Goal: Task Accomplishment & Management: Complete application form

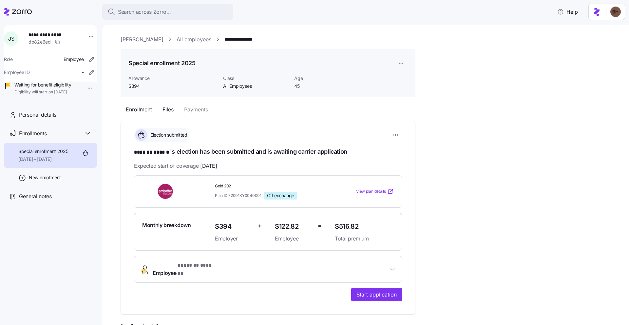
click at [130, 40] on link "[PERSON_NAME]" at bounding box center [142, 39] width 43 height 8
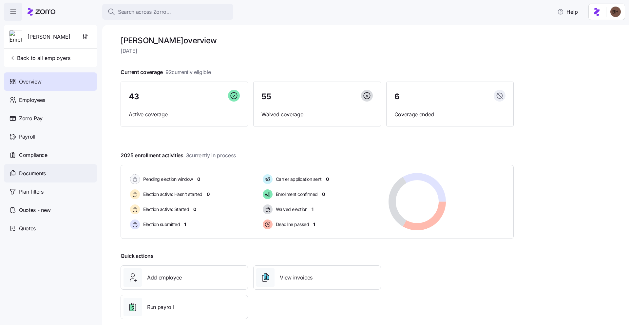
click at [59, 171] on div "Documents" at bounding box center [50, 173] width 93 height 18
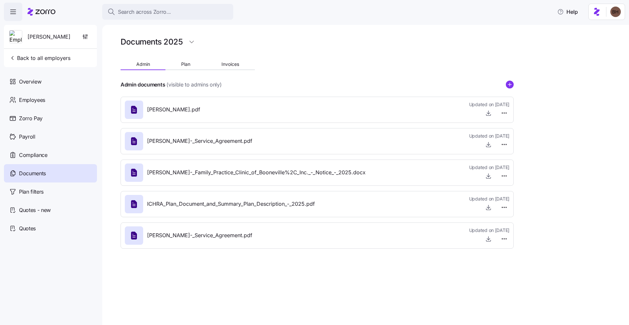
click at [293, 179] on div "Kim_Cox_-_Family_Practice_Clinic_of_Booneville%2C_Inc._-_Notice_-_2025.docx" at bounding box center [245, 173] width 241 height 18
click at [141, 9] on span "Search across Zorro..." at bounding box center [144, 12] width 53 height 8
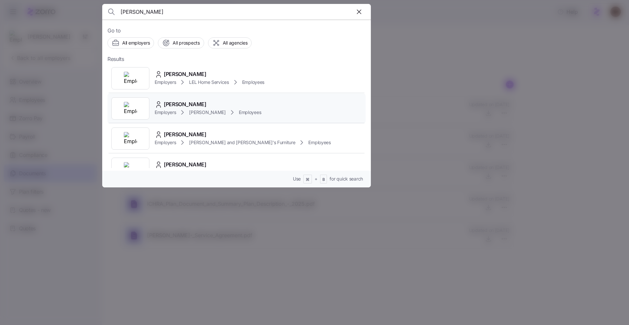
type input "strunk"
click at [202, 106] on div "[PERSON_NAME]" at bounding box center [208, 104] width 107 height 8
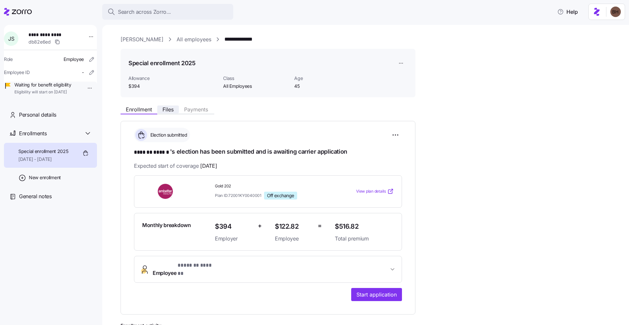
click at [164, 108] on span "Files" at bounding box center [168, 109] width 11 height 5
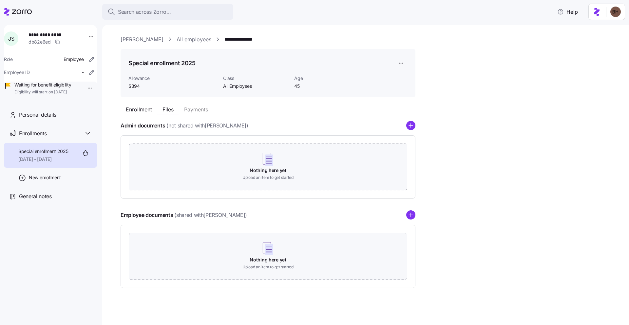
scroll to position [2, 0]
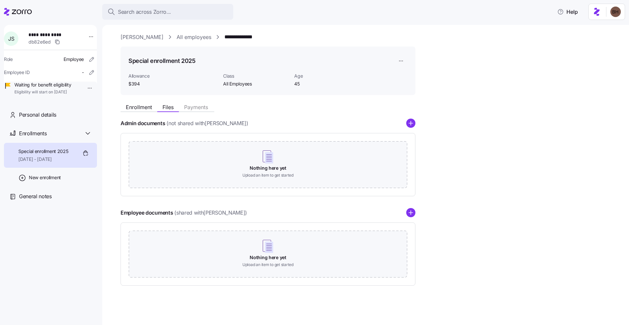
click at [126, 36] on link "[PERSON_NAME]" at bounding box center [142, 37] width 43 height 8
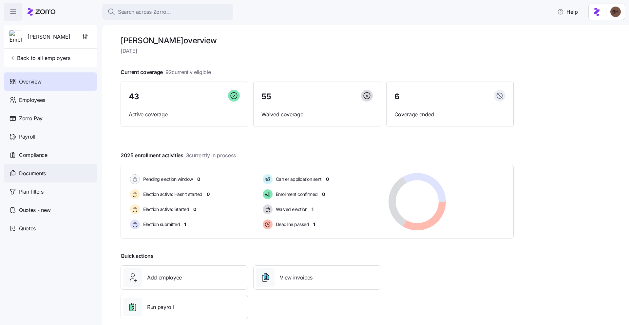
click at [46, 173] on span "Documents" at bounding box center [32, 173] width 27 height 8
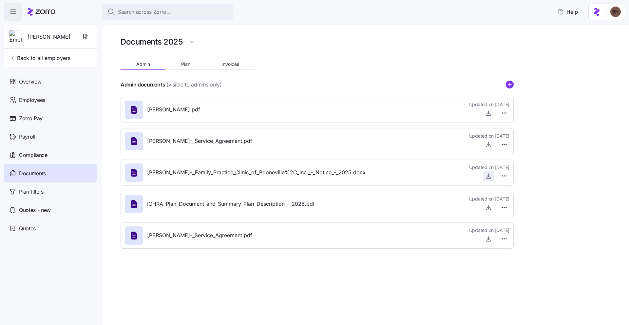
click at [487, 177] on icon "button" at bounding box center [488, 176] width 7 height 7
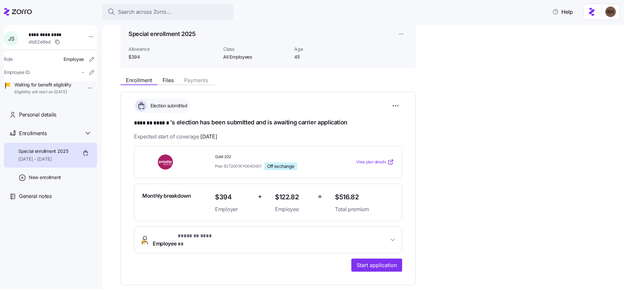
scroll to position [38, 0]
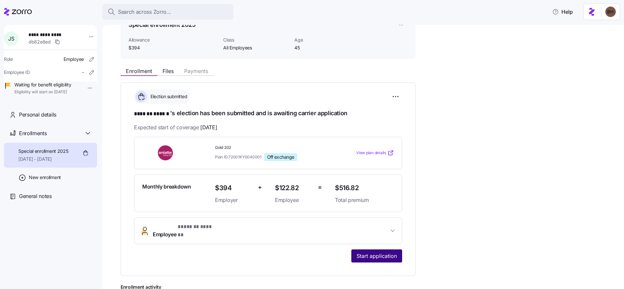
click at [365, 252] on span "Start application" at bounding box center [377, 256] width 40 height 8
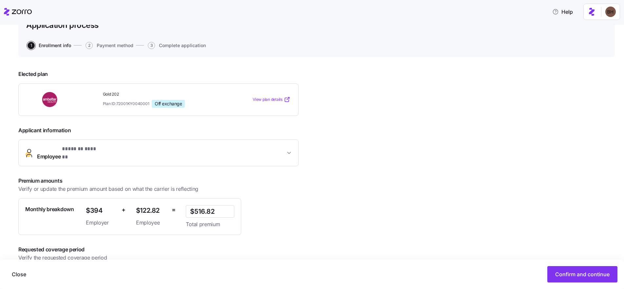
scroll to position [66, 0]
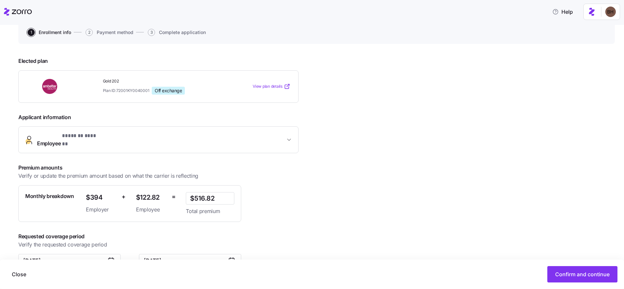
click at [123, 137] on span "Employee * ******* ****** *" at bounding box center [161, 140] width 248 height 16
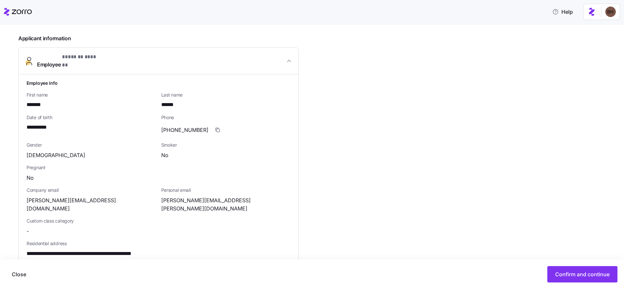
scroll to position [129, 0]
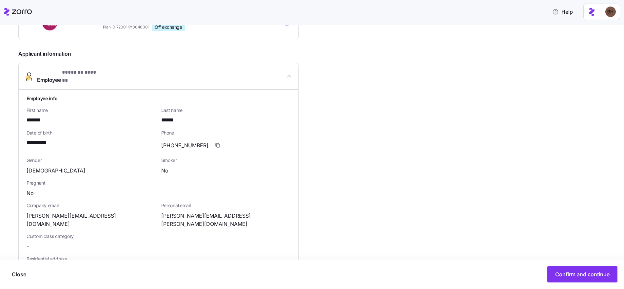
click at [285, 75] on span "Employee * ******* ****** *" at bounding box center [161, 77] width 248 height 16
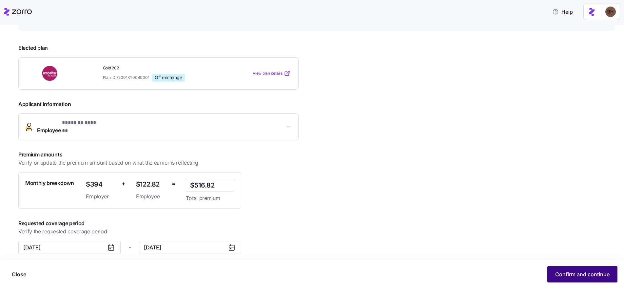
click at [559, 270] on button "Confirm and continue" at bounding box center [582, 275] width 70 height 16
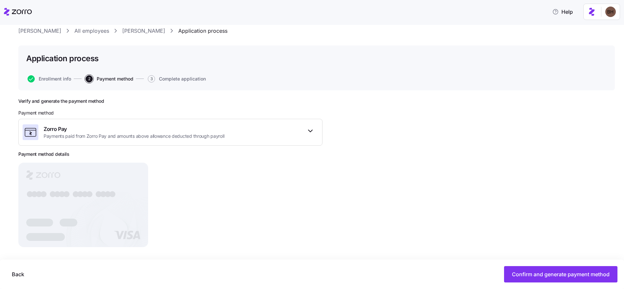
scroll to position [23, 0]
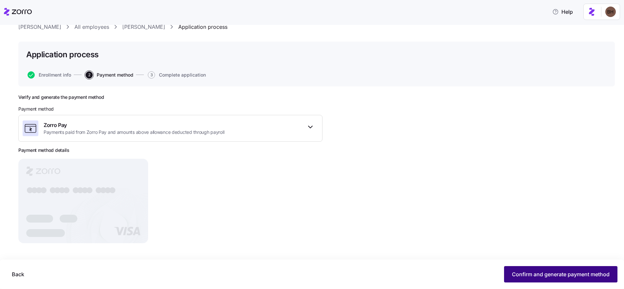
click at [532, 277] on span "Confirm and generate payment method" at bounding box center [561, 275] width 98 height 8
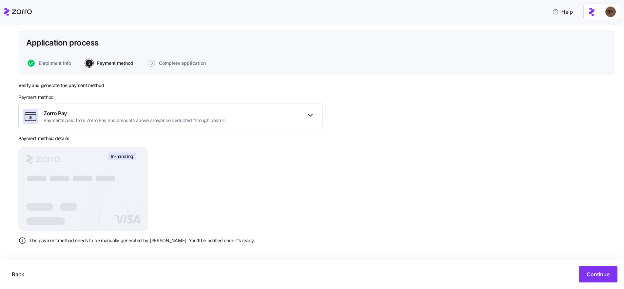
scroll to position [36, 0]
click at [595, 276] on span "Continue" at bounding box center [598, 275] width 23 height 8
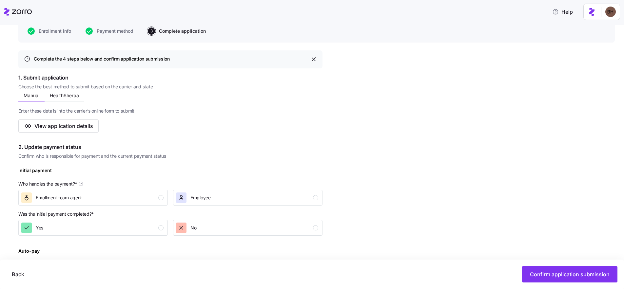
scroll to position [72, 0]
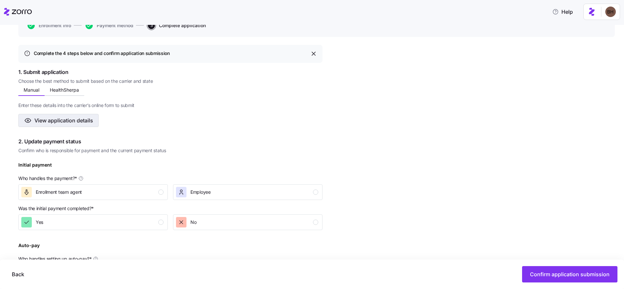
click at [84, 123] on span "View application details" at bounding box center [63, 121] width 59 height 8
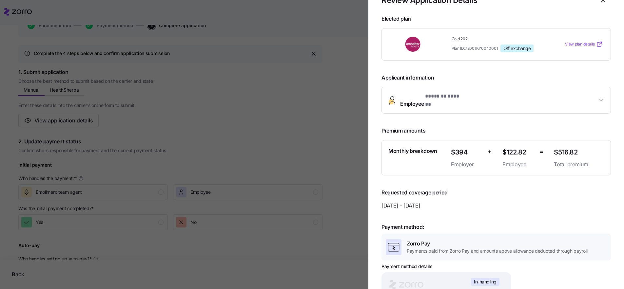
scroll to position [0, 0]
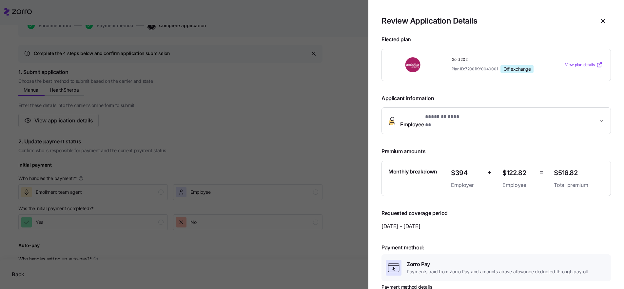
click at [537, 123] on button "Employee * ******* ****** *" at bounding box center [496, 121] width 229 height 26
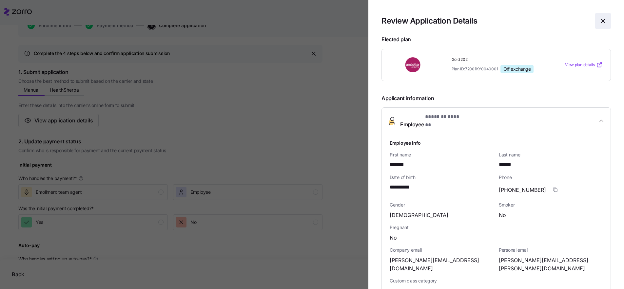
click at [599, 23] on icon "button" at bounding box center [603, 21] width 8 height 8
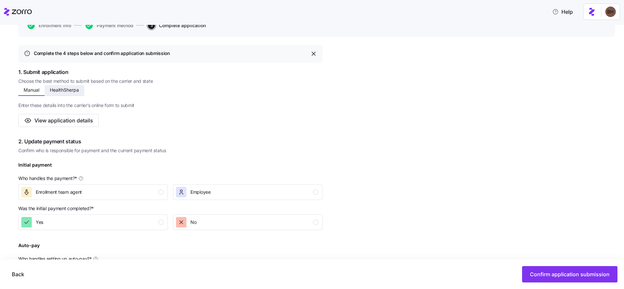
click at [76, 92] on span "HealthSherpa" at bounding box center [64, 90] width 29 height 5
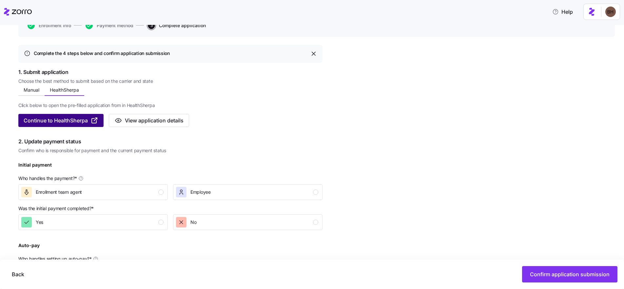
click at [73, 122] on span "Continue to HealthSherpa" at bounding box center [56, 121] width 64 height 8
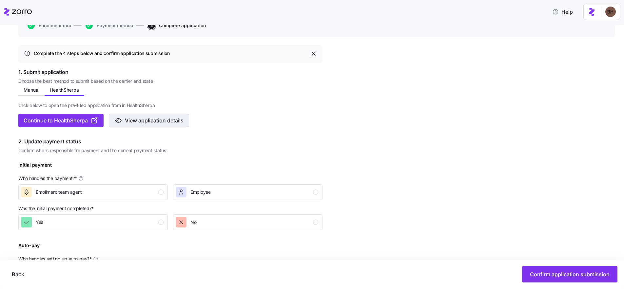
click at [137, 124] on span "View application details" at bounding box center [154, 121] width 59 height 8
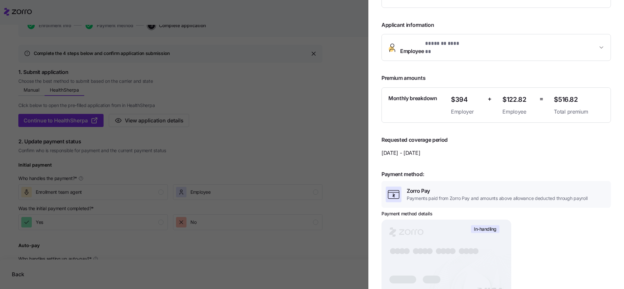
scroll to position [66, 0]
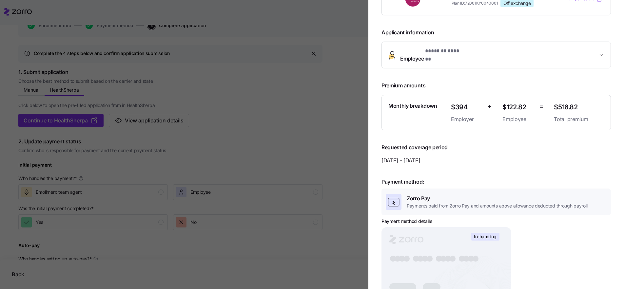
click at [460, 52] on span "* ******* ****** *" at bounding box center [444, 51] width 39 height 8
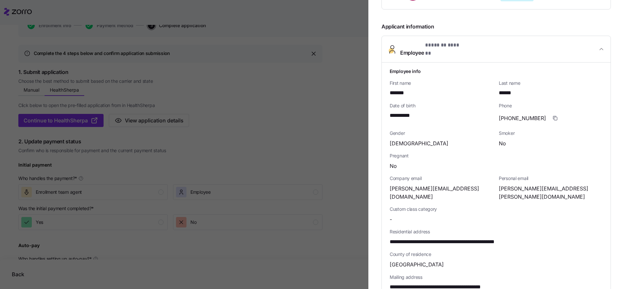
scroll to position [72, 0]
drag, startPoint x: 464, startPoint y: 183, endPoint x: 386, endPoint y: 187, distance: 77.8
click at [386, 187] on div "**********" at bounding box center [496, 233] width 229 height 342
copy span "[PERSON_NAME][EMAIL_ADDRESS][DOMAIN_NAME]"
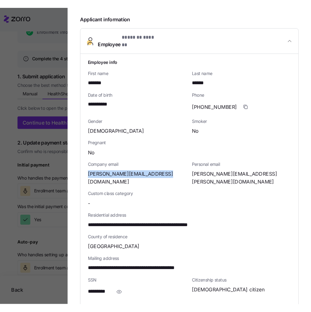
scroll to position [118, 0]
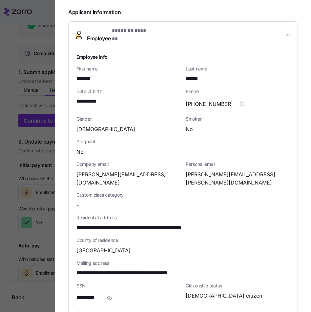
click at [135, 224] on span "**********" at bounding box center [148, 228] width 144 height 8
drag, startPoint x: 136, startPoint y: 214, endPoint x: 69, endPoint y: 212, distance: 66.9
click at [69, 212] on div "**********" at bounding box center [183, 219] width 229 height 342
copy span "**********"
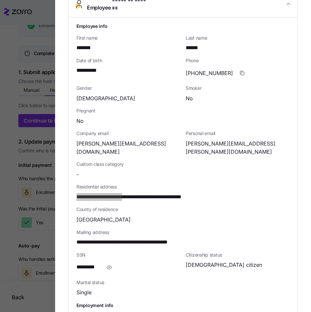
scroll to position [155, 0]
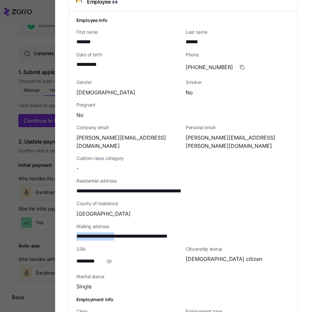
drag, startPoint x: 126, startPoint y: 224, endPoint x: 77, endPoint y: 222, distance: 49.5
click at [77, 232] on span "**********" at bounding box center [139, 236] width 127 height 8
copy span "**********"
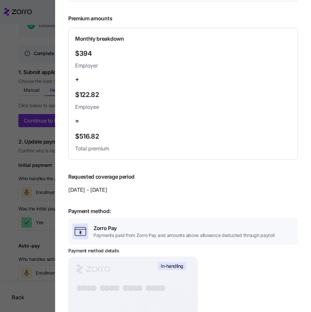
scroll to position [0, 0]
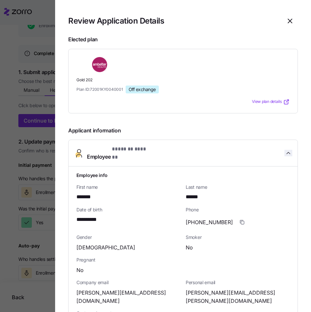
click at [287, 152] on icon "button" at bounding box center [288, 153] width 3 height 2
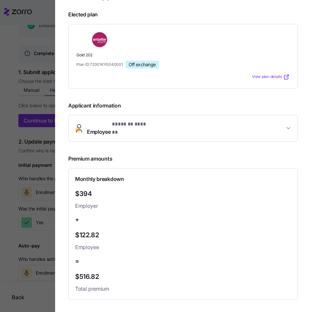
scroll to position [37, 0]
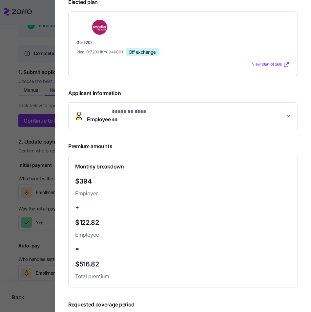
click at [292, 107] on button "Employee * ******* ****** *" at bounding box center [183, 116] width 229 height 26
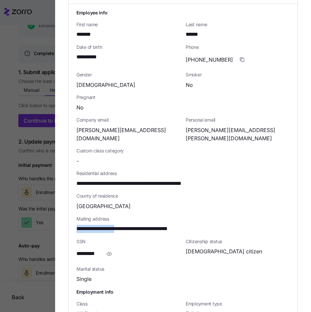
scroll to position [217, 0]
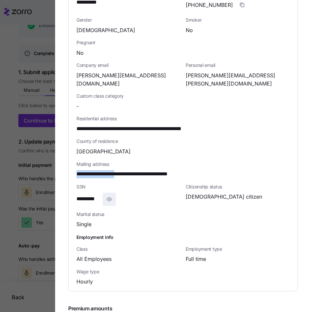
click at [108, 198] on icon "button" at bounding box center [109, 199] width 5 height 3
drag, startPoint x: 110, startPoint y: 185, endPoint x: 73, endPoint y: 185, distance: 37.4
click at [73, 185] on div "**********" at bounding box center [183, 120] width 229 height 342
copy span "**********"
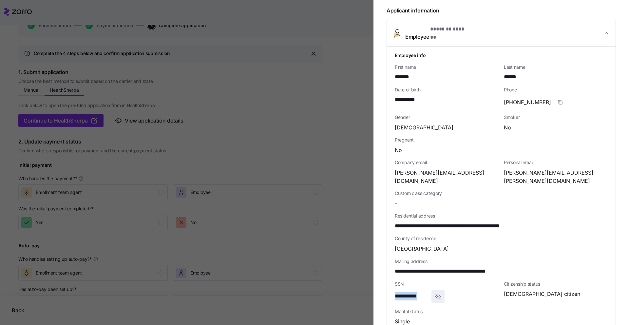
scroll to position [88, 0]
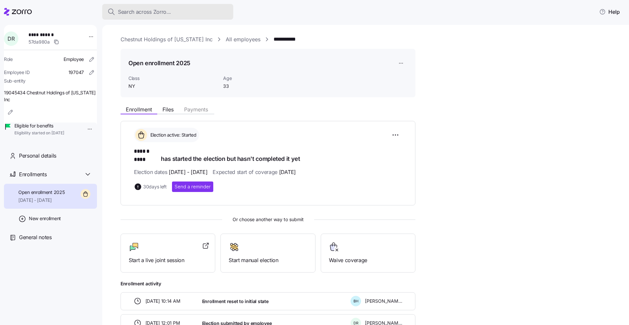
click at [141, 11] on span "Search across Zorro..." at bounding box center [144, 12] width 53 height 8
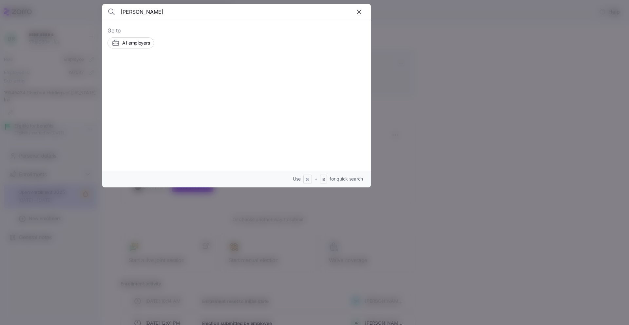
type input "[PERSON_NAME]"
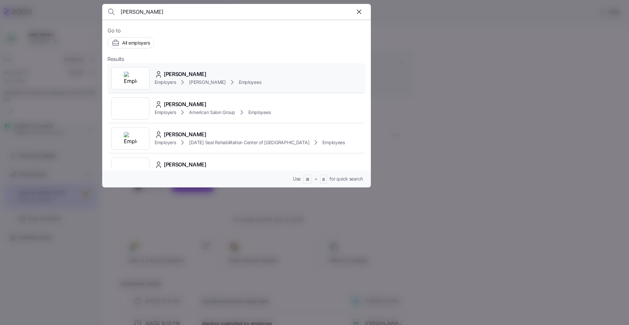
click at [144, 81] on div at bounding box center [130, 78] width 38 height 22
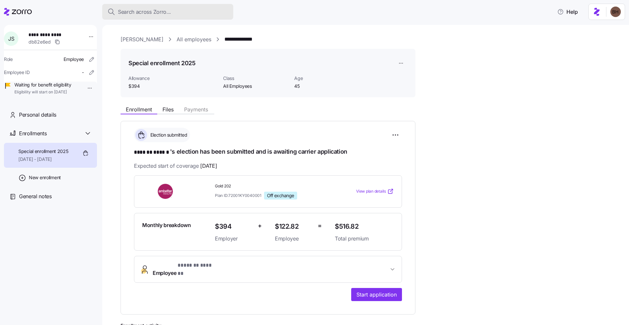
click at [149, 13] on span "Search across Zorro..." at bounding box center [144, 12] width 53 height 8
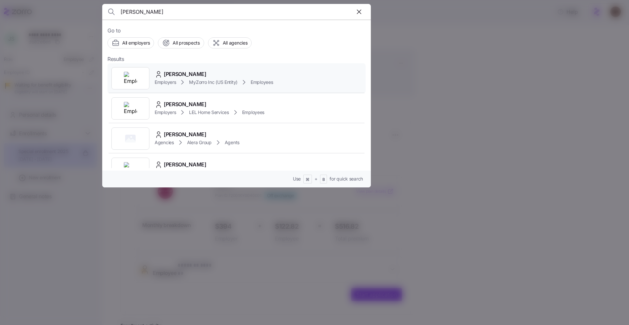
type input "amy mech"
click at [202, 76] on span "Amy Mechaelsen" at bounding box center [185, 74] width 43 height 8
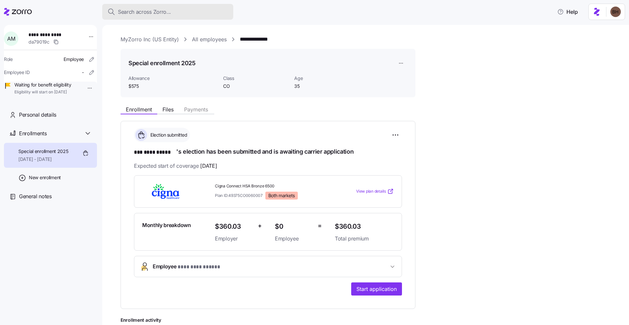
click at [135, 13] on span "Search across Zorro..." at bounding box center [144, 12] width 53 height 8
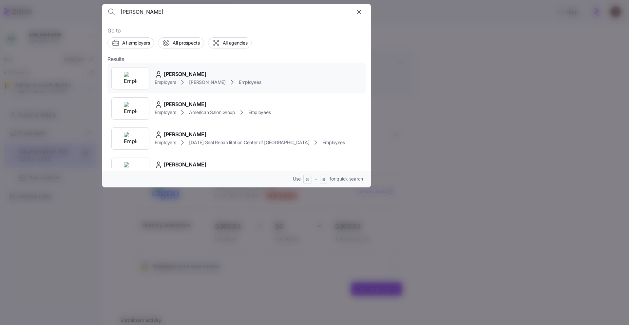
type input "[PERSON_NAME]"
click at [212, 76] on div "[PERSON_NAME]" at bounding box center [208, 74] width 107 height 8
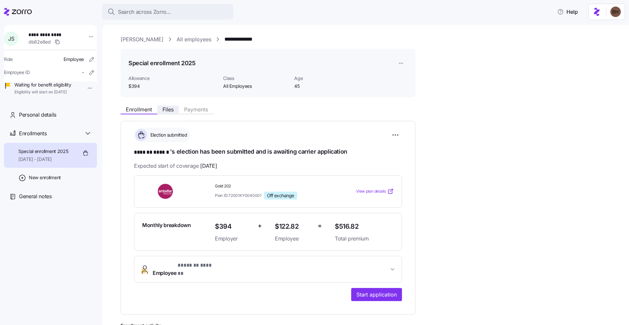
click at [168, 108] on span "Files" at bounding box center [168, 109] width 11 height 5
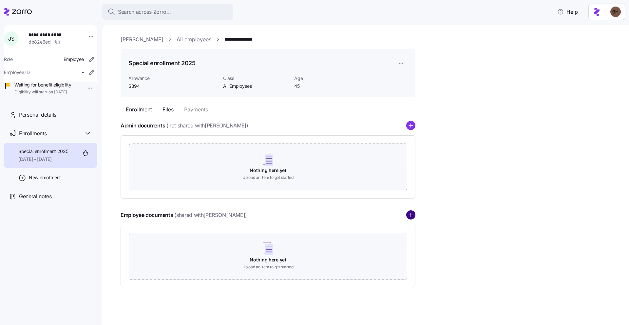
click at [414, 214] on circle "add icon" at bounding box center [411, 215] width 9 height 9
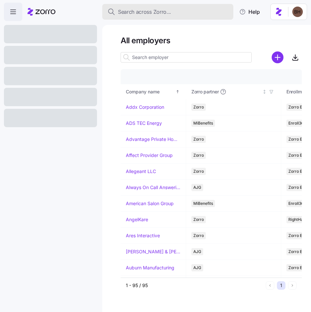
click at [143, 12] on span "Search across Zorro..." at bounding box center [144, 12] width 53 height 8
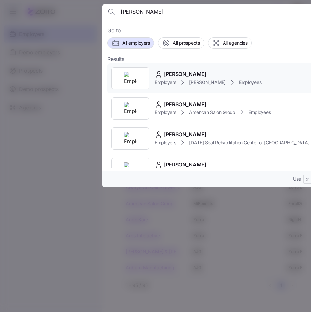
type input "Jessica strunk"
click at [167, 77] on span "[PERSON_NAME]" at bounding box center [185, 74] width 43 height 8
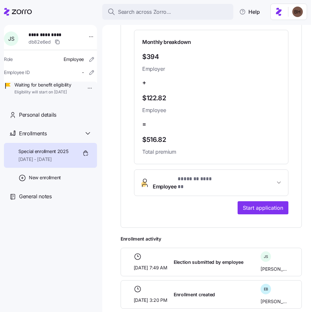
scroll to position [262, 0]
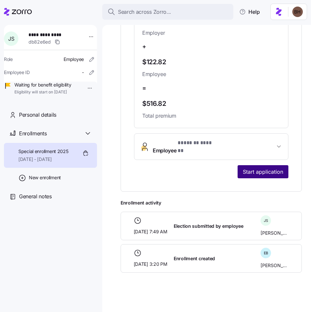
click at [257, 168] on span "Start application" at bounding box center [263, 172] width 40 height 8
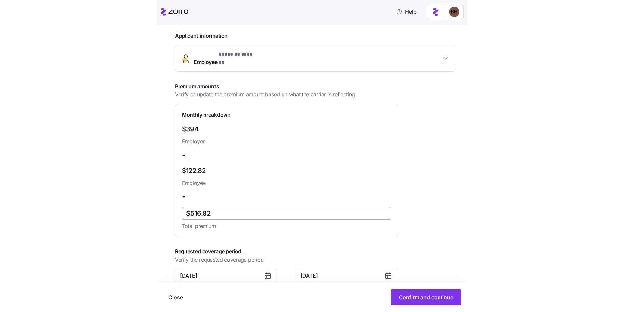
scroll to position [185, 0]
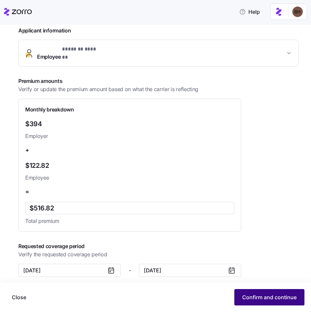
click at [256, 299] on span "Confirm and continue" at bounding box center [269, 297] width 54 height 8
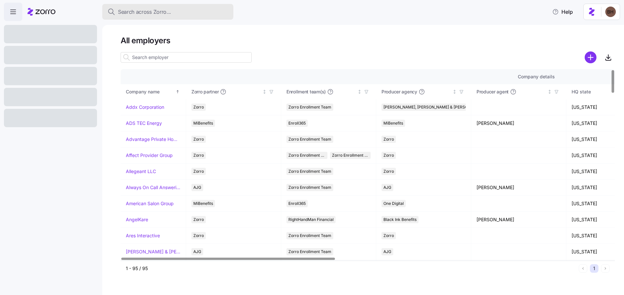
click at [154, 15] on span "Search across Zorro..." at bounding box center [144, 12] width 53 height 8
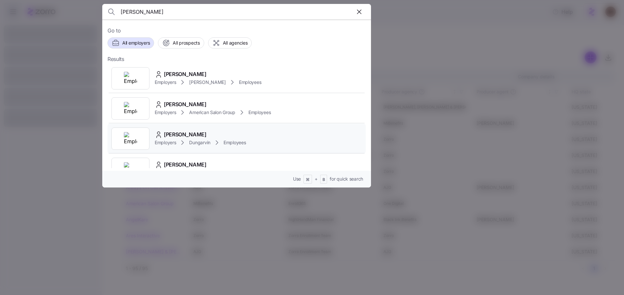
type input "[PERSON_NAME]"
click at [192, 129] on div "[PERSON_NAME] Employers Dungarvin Employees" at bounding box center [237, 139] width 258 height 30
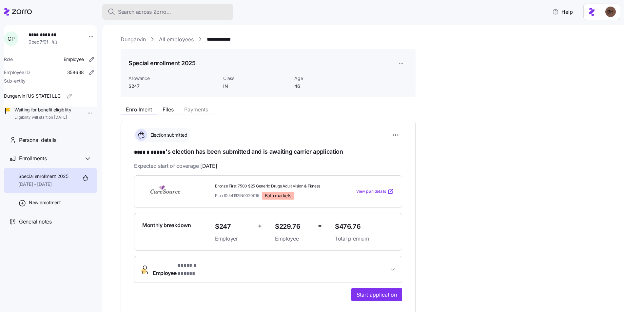
click at [136, 14] on span "Search across Zorro..." at bounding box center [144, 12] width 53 height 8
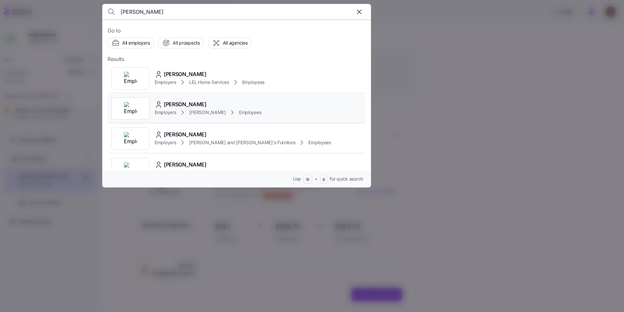
type input "strunk"
click at [180, 106] on span "Jessica Strunk" at bounding box center [185, 104] width 43 height 8
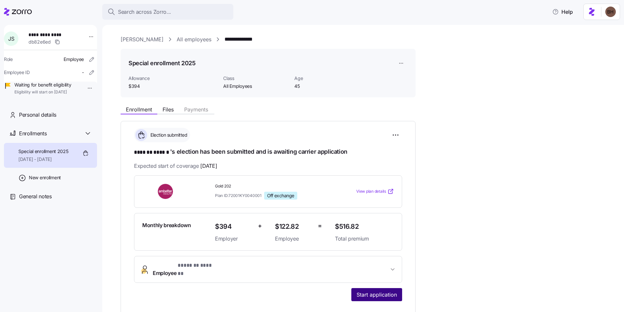
click at [377, 291] on span "Start application" at bounding box center [377, 295] width 40 height 8
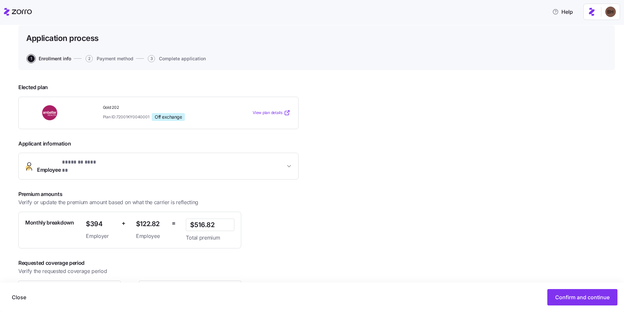
scroll to position [56, 0]
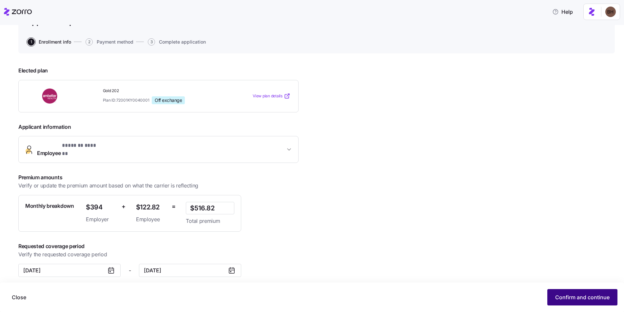
click at [573, 295] on span "Confirm and continue" at bounding box center [582, 297] width 54 height 8
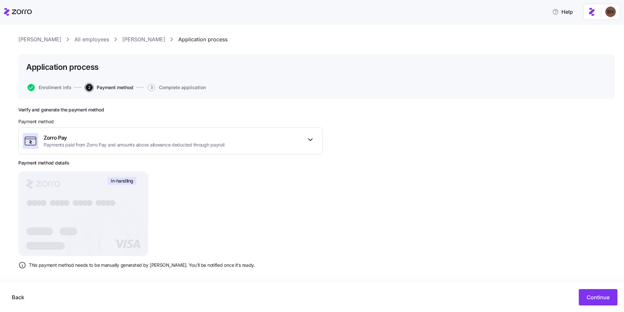
scroll to position [13, 0]
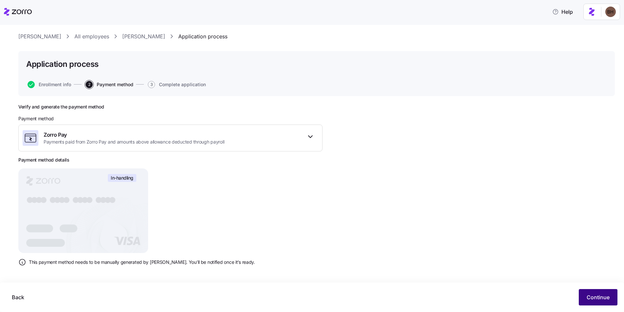
click at [611, 295] on button "Continue" at bounding box center [598, 297] width 39 height 16
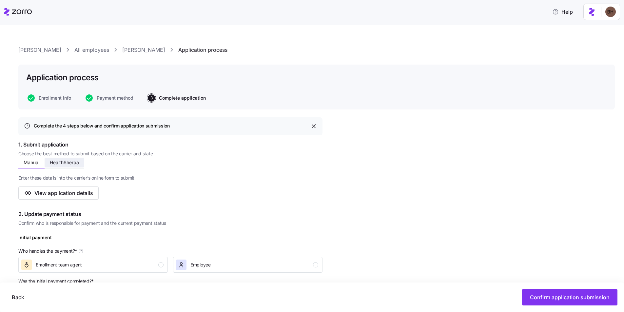
click at [73, 165] on span "HealthSherpa" at bounding box center [64, 162] width 29 height 5
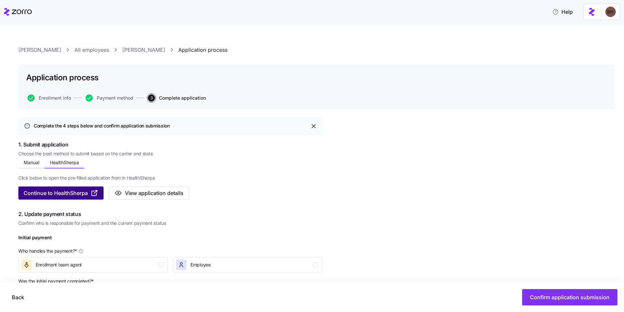
click at [48, 195] on span "Continue to HealthSherpa" at bounding box center [56, 193] width 64 height 8
